Goal: Find contact information: Find contact information

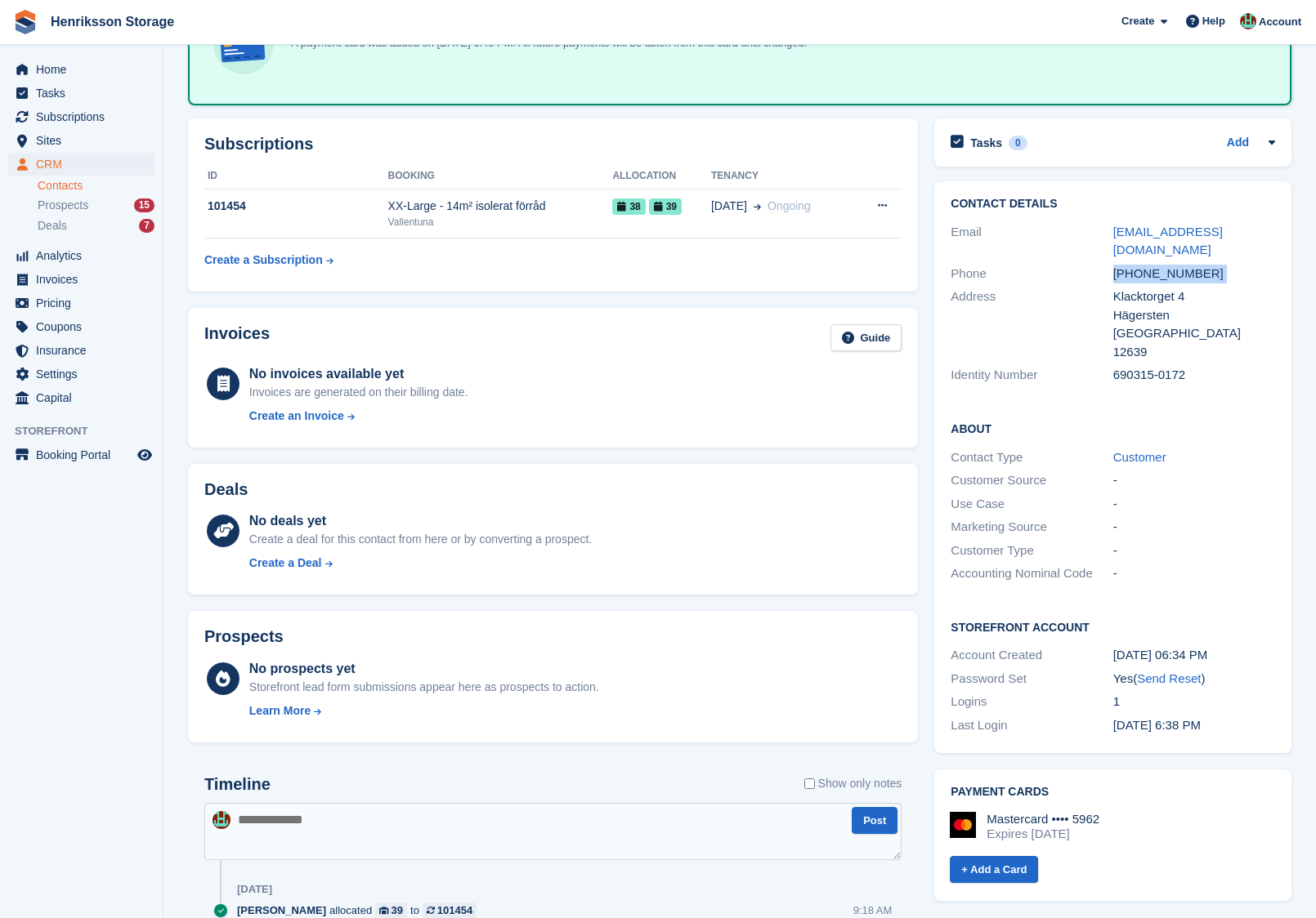
scroll to position [405, 0]
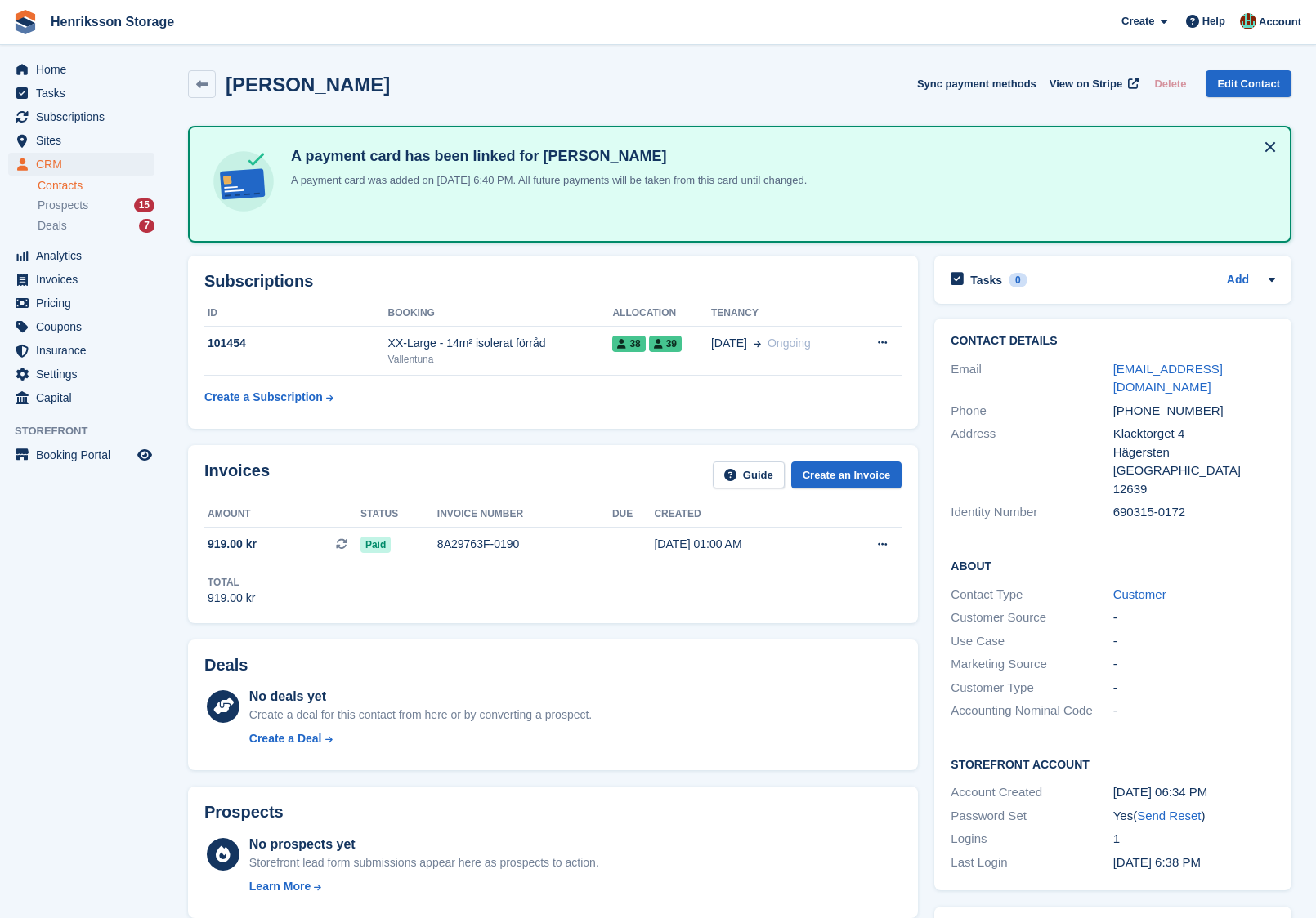
click at [1129, 402] on div "[PHONE_NUMBER]" at bounding box center [1194, 411] width 162 height 19
copy div "46735244469"
click at [306, 92] on h2 "[PERSON_NAME]" at bounding box center [307, 84] width 164 height 23
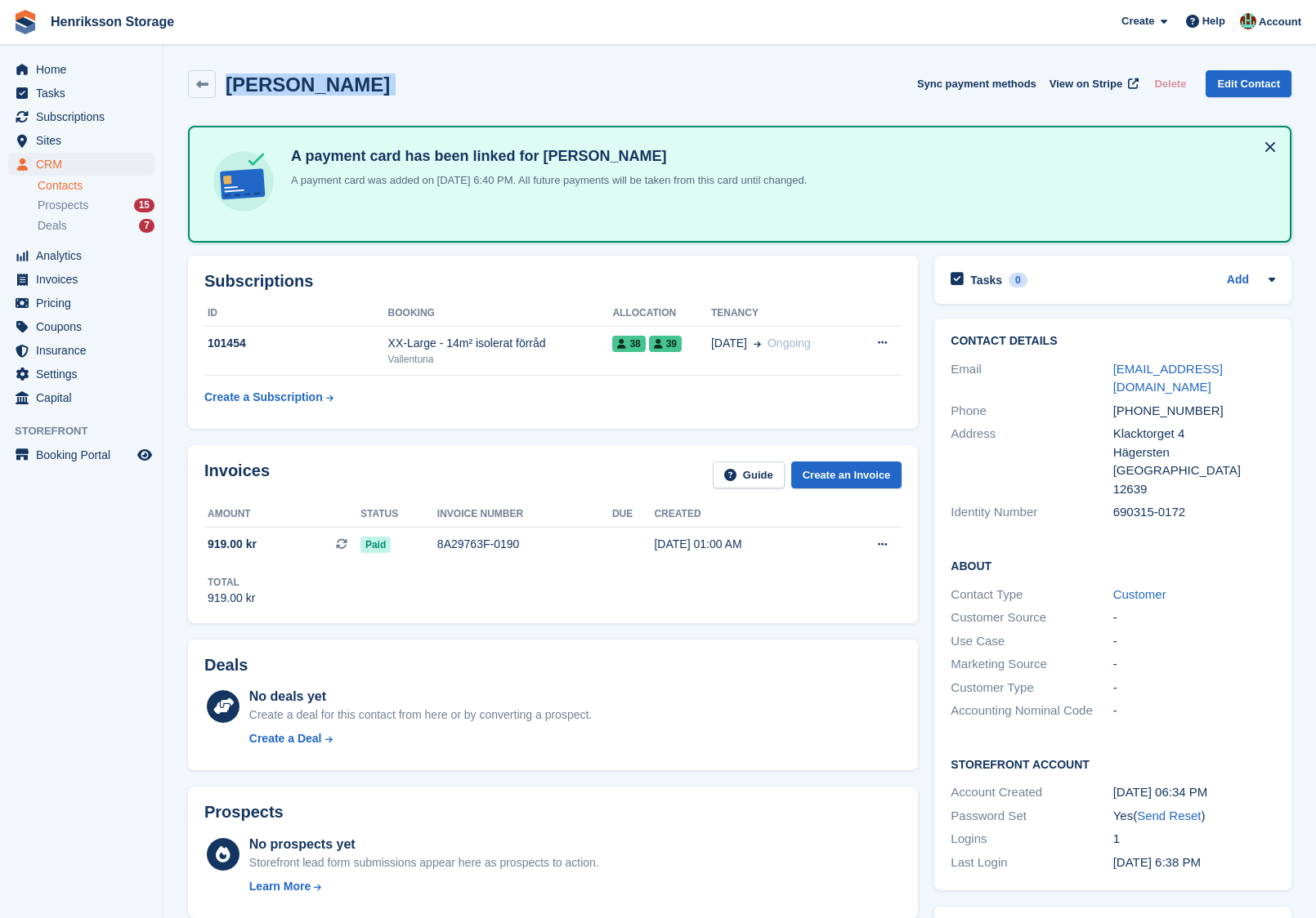
click at [306, 92] on h2 "[PERSON_NAME]" at bounding box center [307, 84] width 164 height 23
copy div "[PERSON_NAME] Sync payment methods View on Stripe Delete Edit Contact"
click at [312, 96] on div "[PERSON_NAME]" at bounding box center [289, 84] width 202 height 27
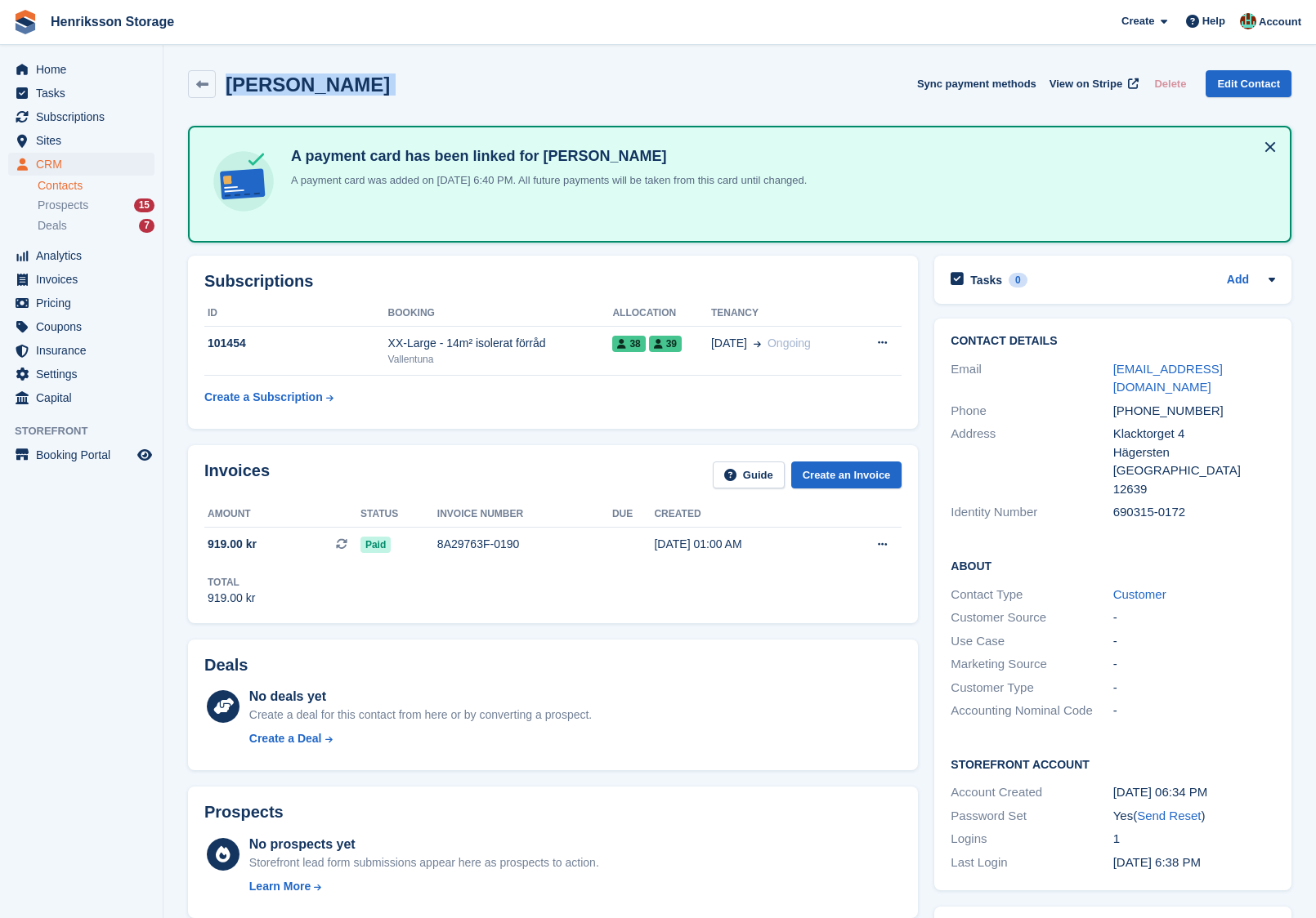
click at [308, 96] on div "[PERSON_NAME]" at bounding box center [289, 84] width 202 height 27
click at [297, 87] on h2 "[PERSON_NAME]" at bounding box center [307, 84] width 164 height 23
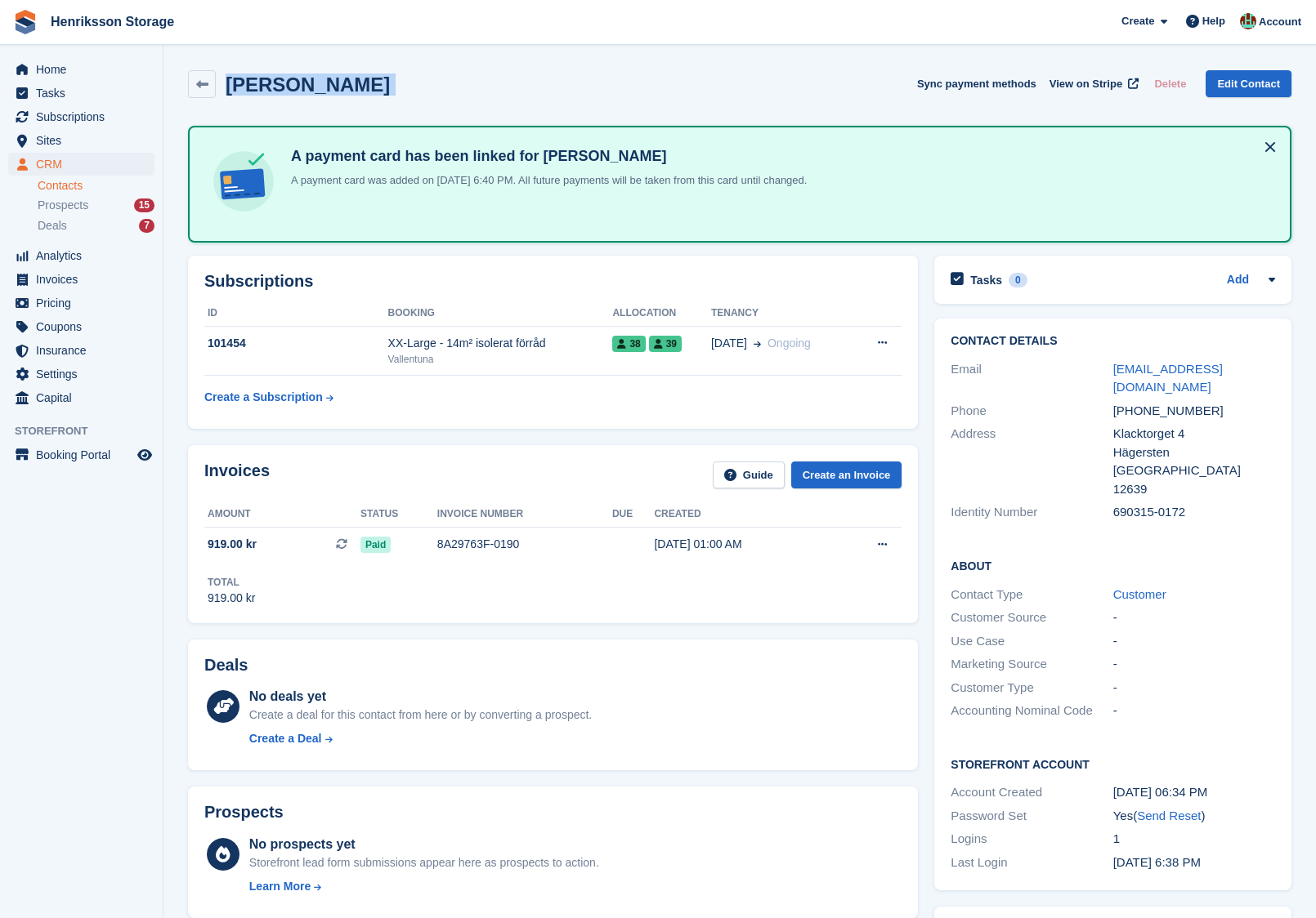
click at [297, 87] on h2 "[PERSON_NAME]" at bounding box center [307, 84] width 164 height 23
copy div "[PERSON_NAME] Sync payment methods View on Stripe Delete Edit Contact"
